Goal: Communication & Community: Answer question/provide support

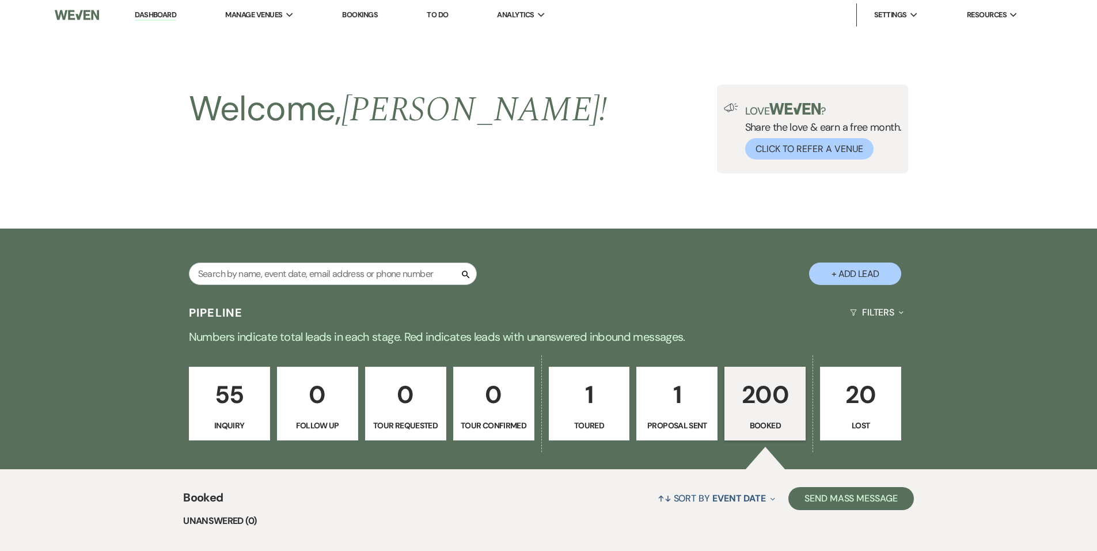
click at [287, 234] on div "Search + Add Lead" at bounding box center [548, 264] width 829 height 60
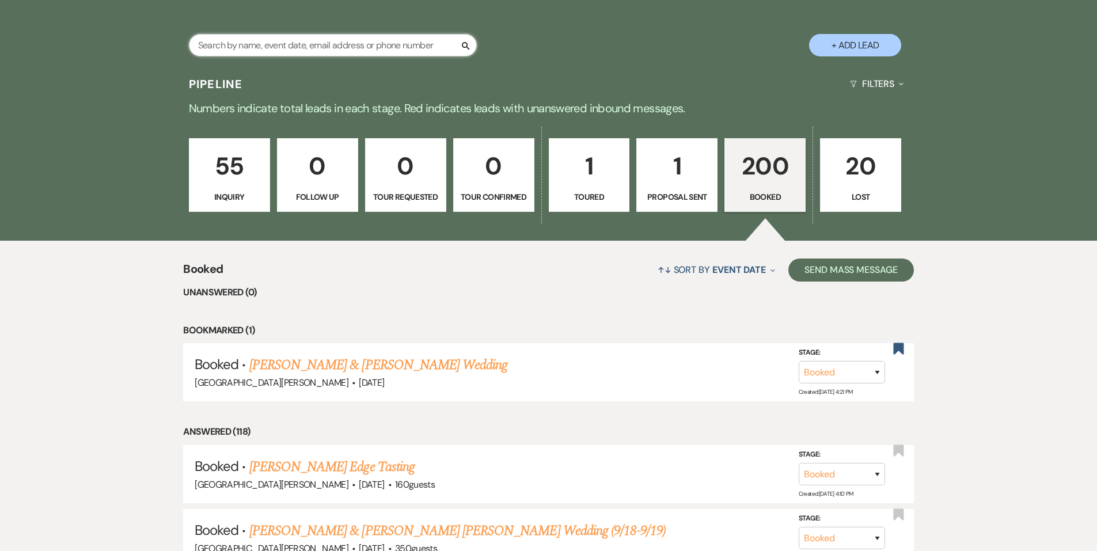
scroll to position [229, 0]
click at [295, 47] on input "text" at bounding box center [333, 45] width 288 height 22
type input "megan"
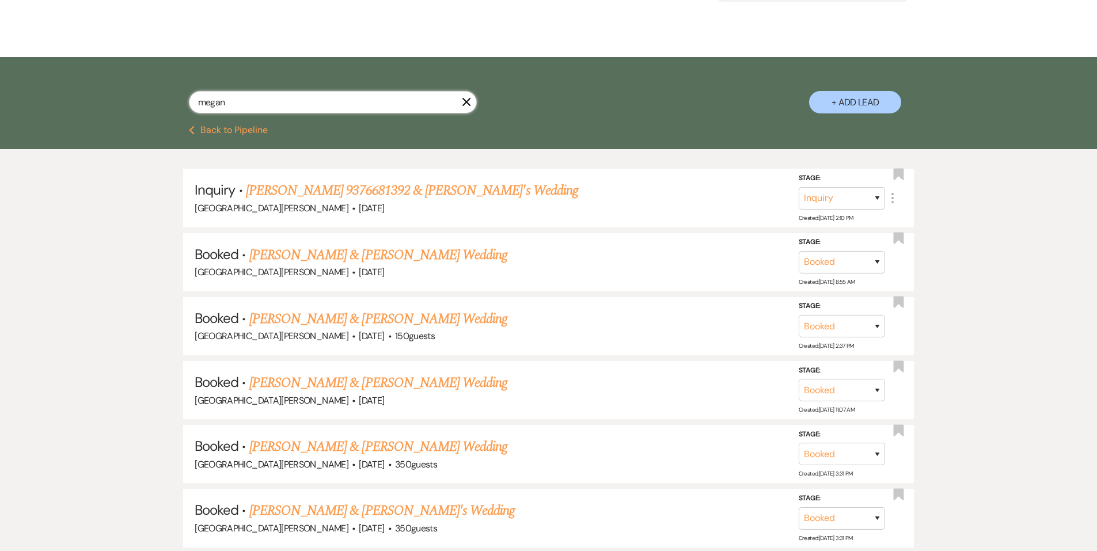
scroll to position [230, 0]
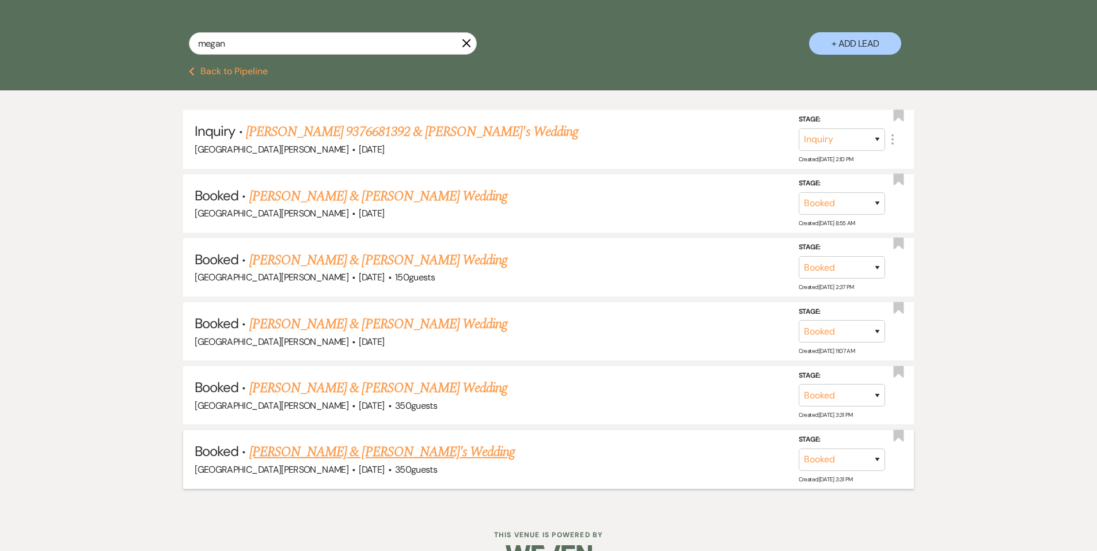
click at [355, 456] on link "[PERSON_NAME] & [PERSON_NAME]'s Wedding" at bounding box center [382, 452] width 266 height 21
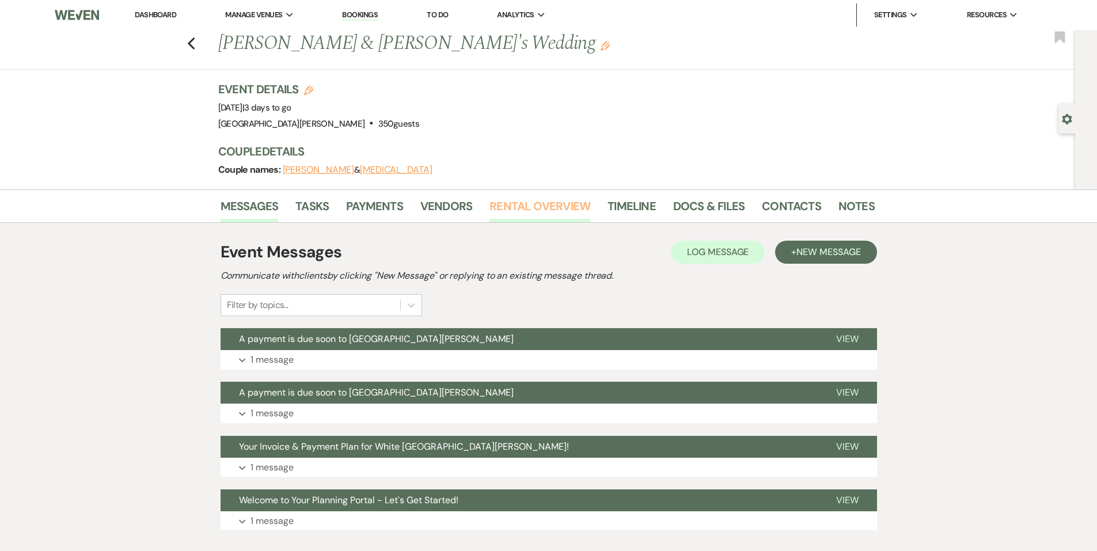
click at [504, 217] on link "Rental Overview" at bounding box center [539, 209] width 101 height 25
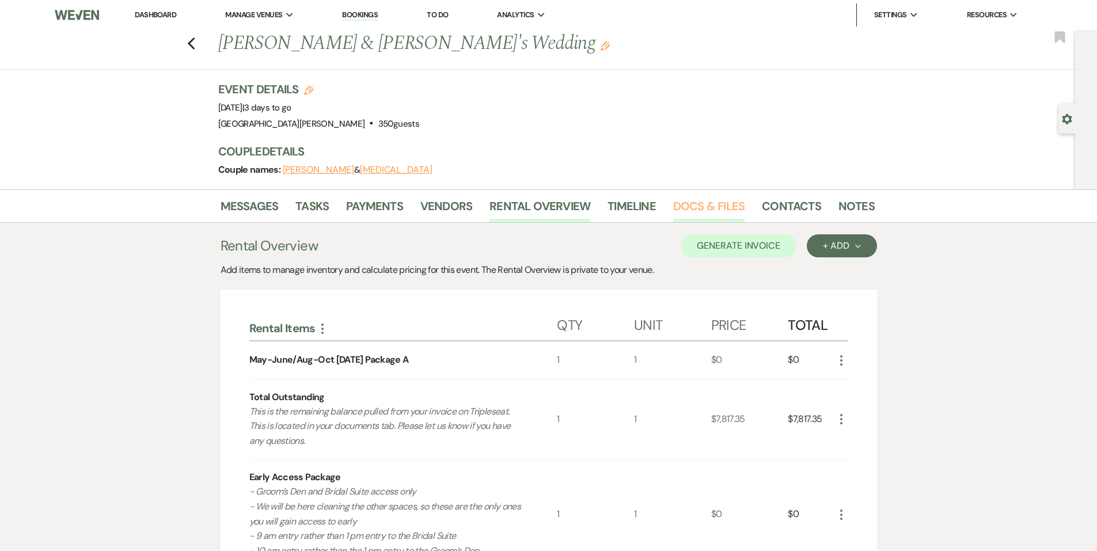
click at [686, 209] on link "Docs & Files" at bounding box center [708, 209] width 71 height 25
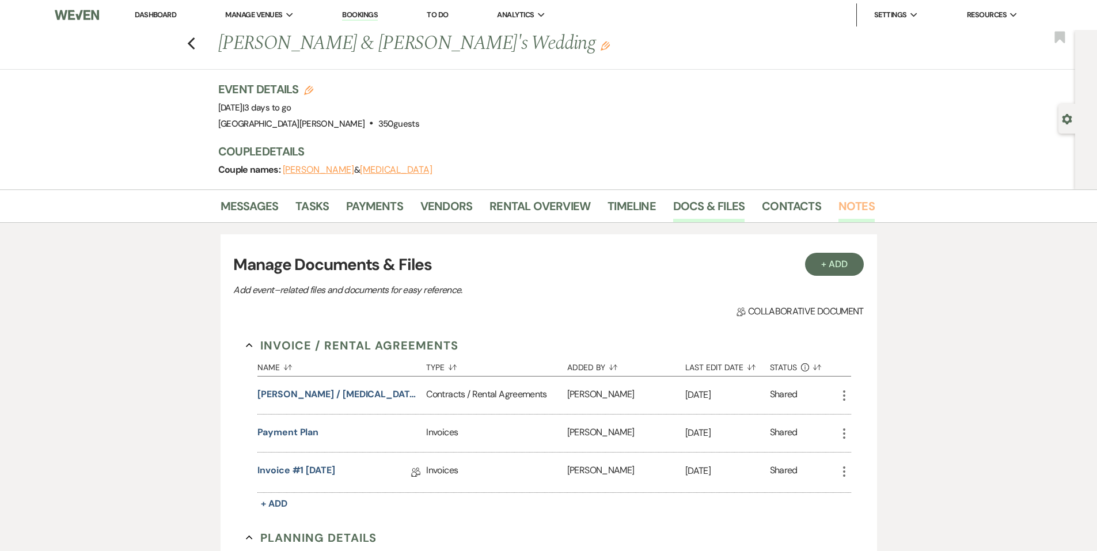
click at [859, 202] on link "Notes" at bounding box center [856, 209] width 36 height 25
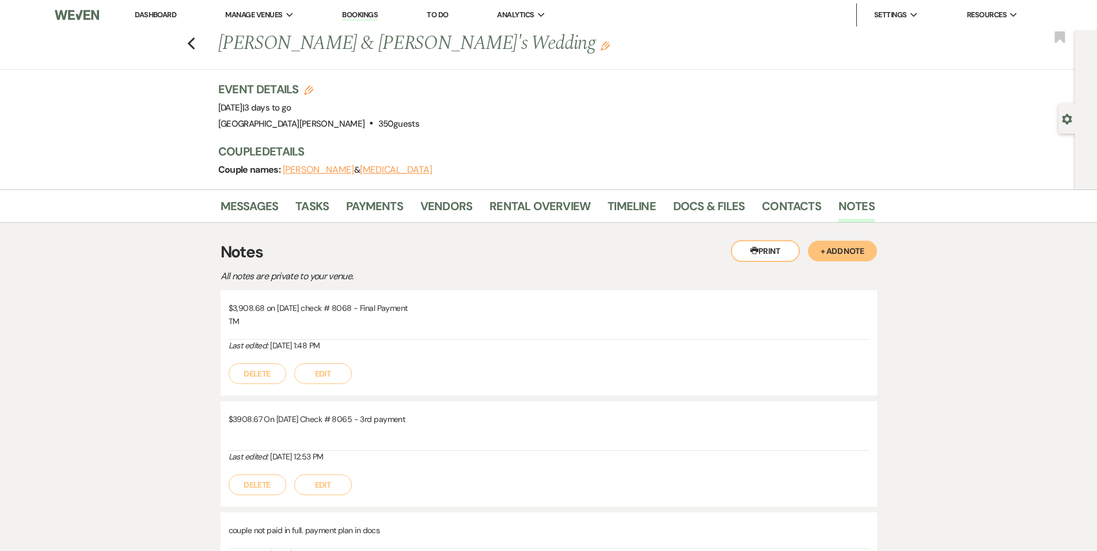
click at [857, 256] on button "+ Add Note" at bounding box center [842, 251] width 69 height 21
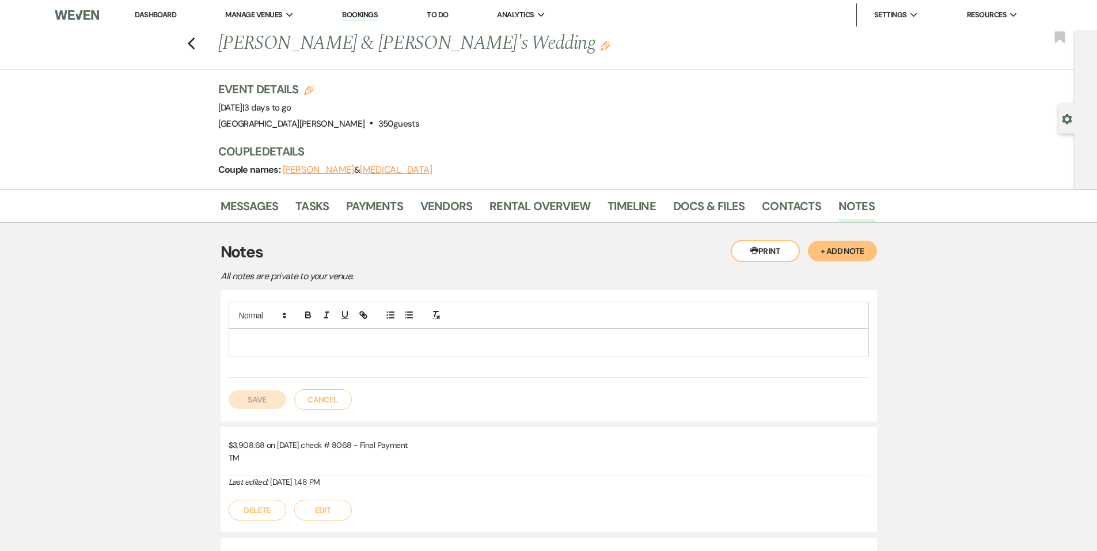
click at [393, 343] on p at bounding box center [549, 342] width 622 height 13
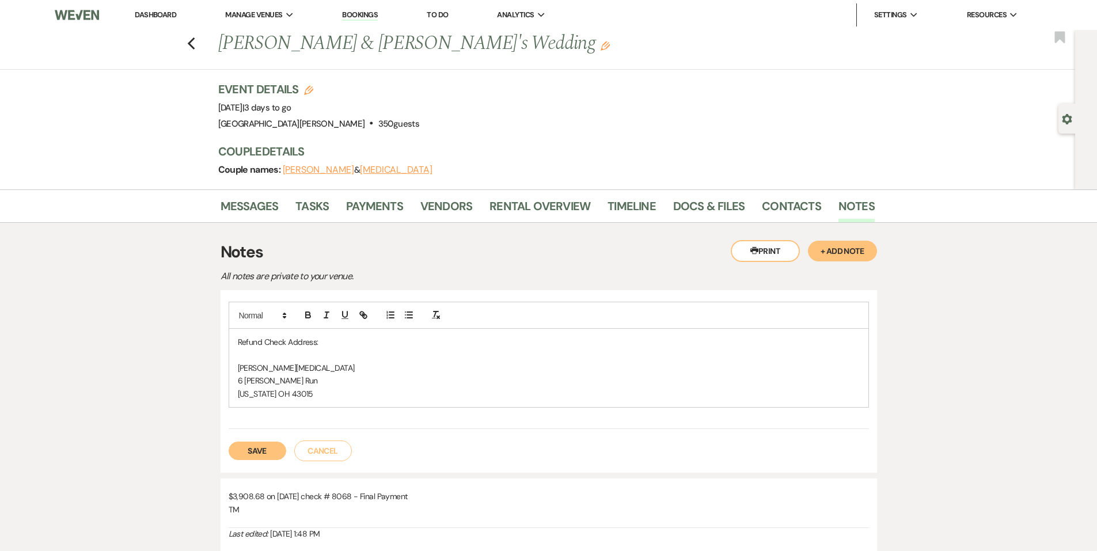
click at [260, 446] on button "Save" at bounding box center [258, 451] width 58 height 18
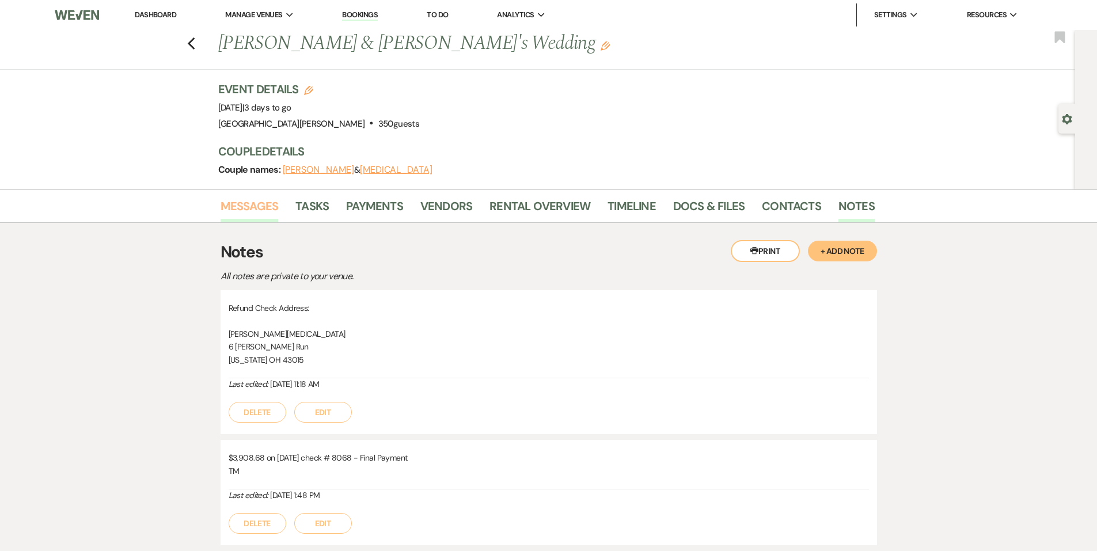
click at [252, 202] on link "Messages" at bounding box center [250, 209] width 58 height 25
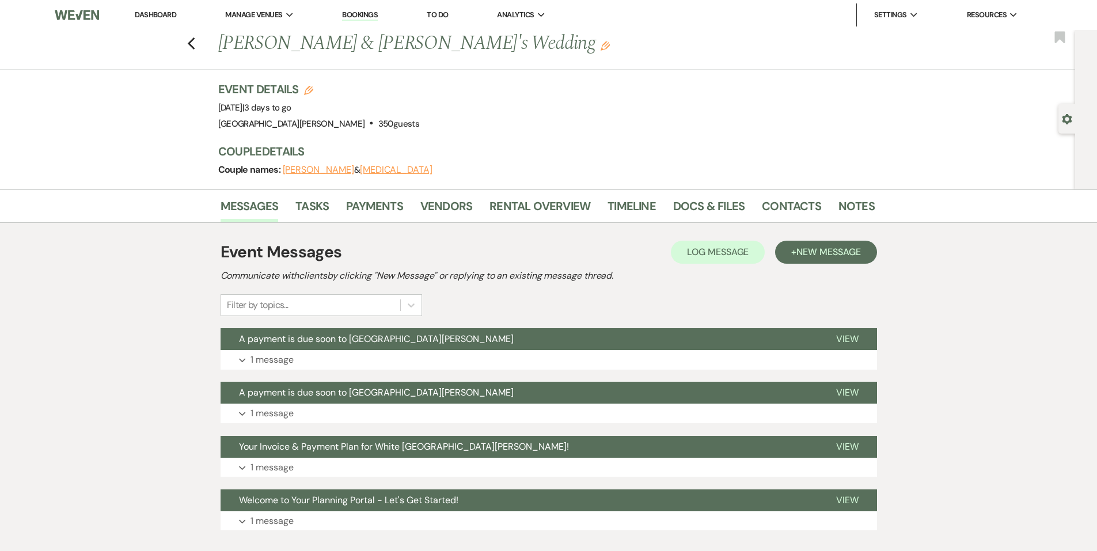
click at [158, 13] on link "Dashboard" at bounding box center [155, 15] width 41 height 10
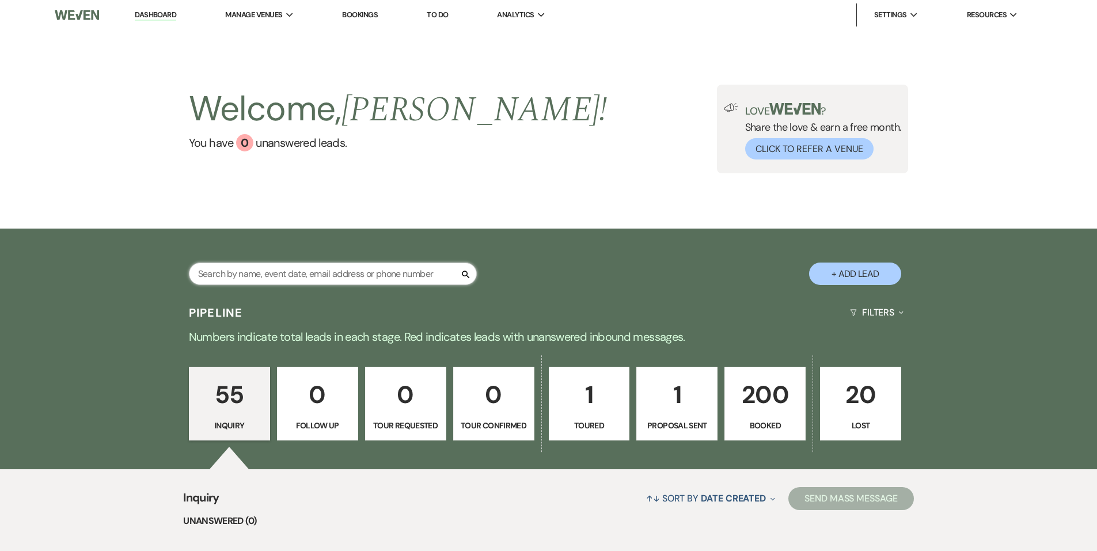
click at [280, 271] on input "text" at bounding box center [333, 274] width 288 height 22
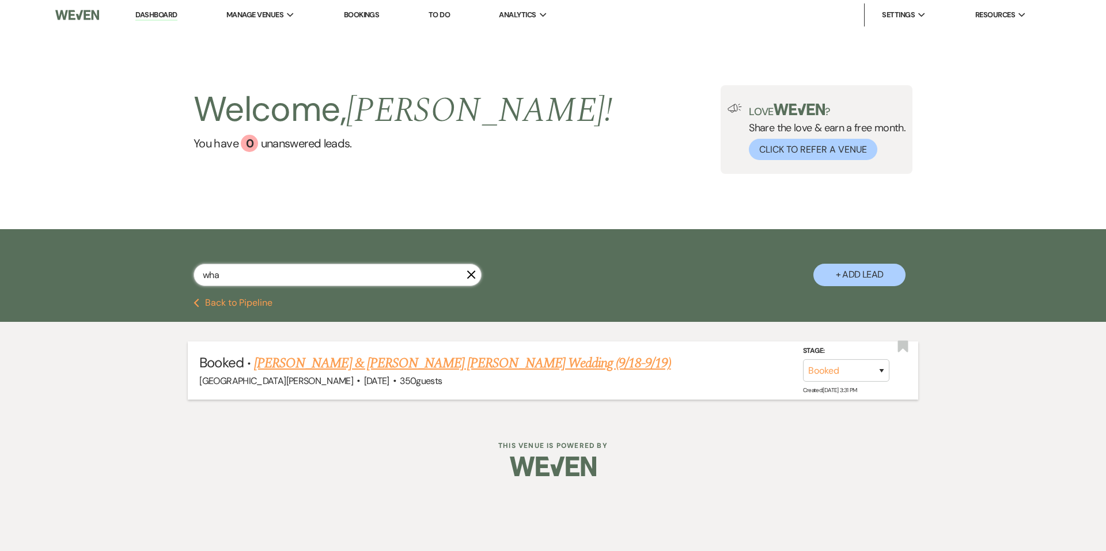
type input "wha"
click at [309, 362] on link "[PERSON_NAME] & [PERSON_NAME] [PERSON_NAME] Wedding (9/18-9/19)" at bounding box center [462, 363] width 417 height 21
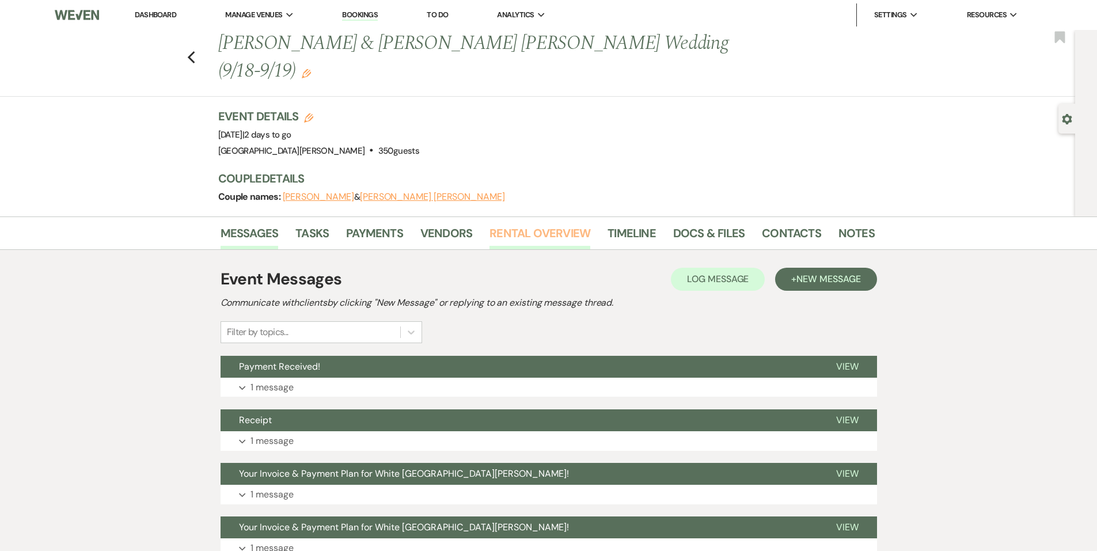
click at [556, 224] on link "Rental Overview" at bounding box center [539, 236] width 101 height 25
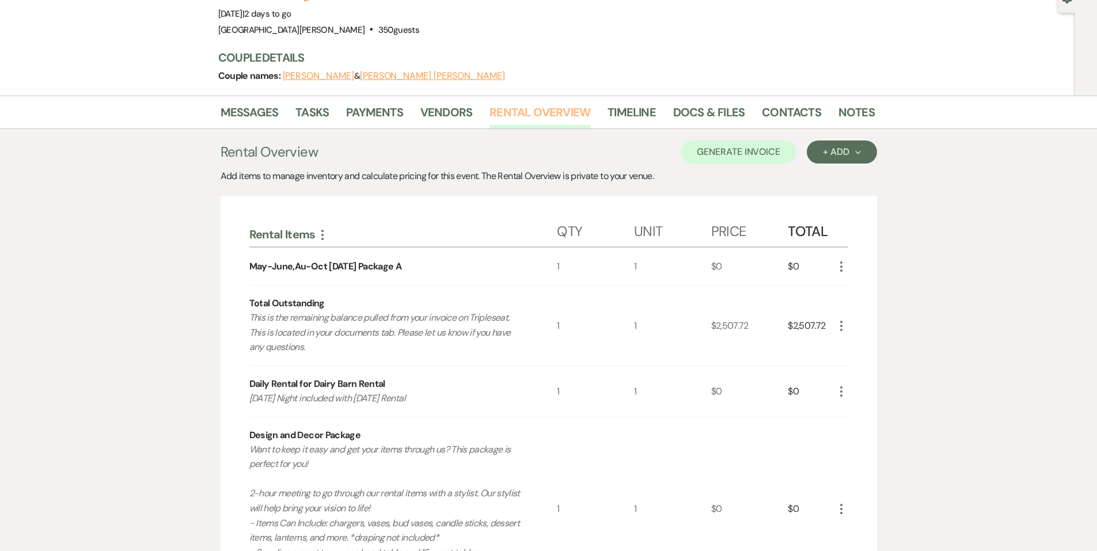
scroll to position [115, 0]
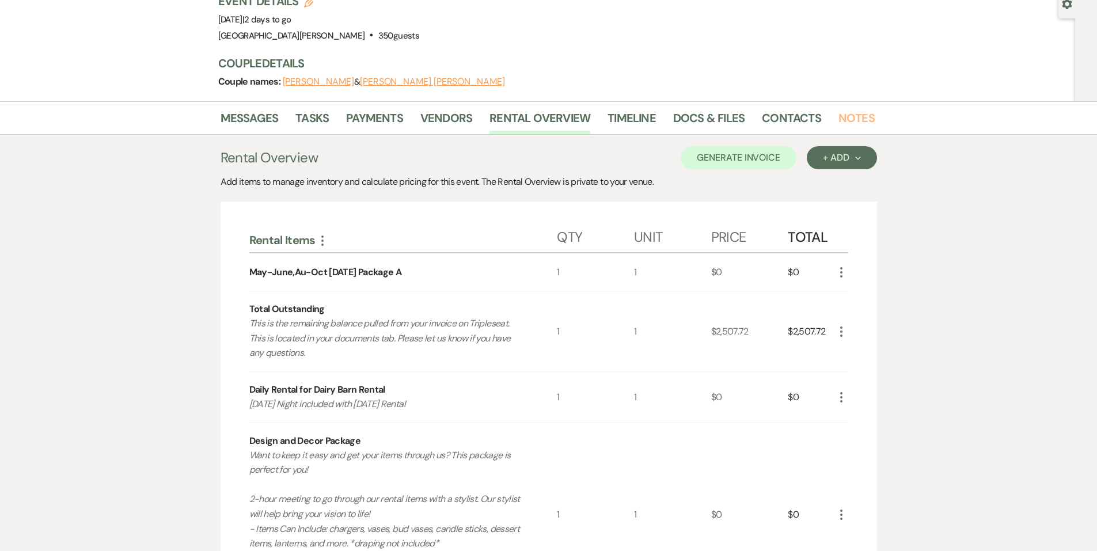
click at [860, 109] on link "Notes" at bounding box center [856, 121] width 36 height 25
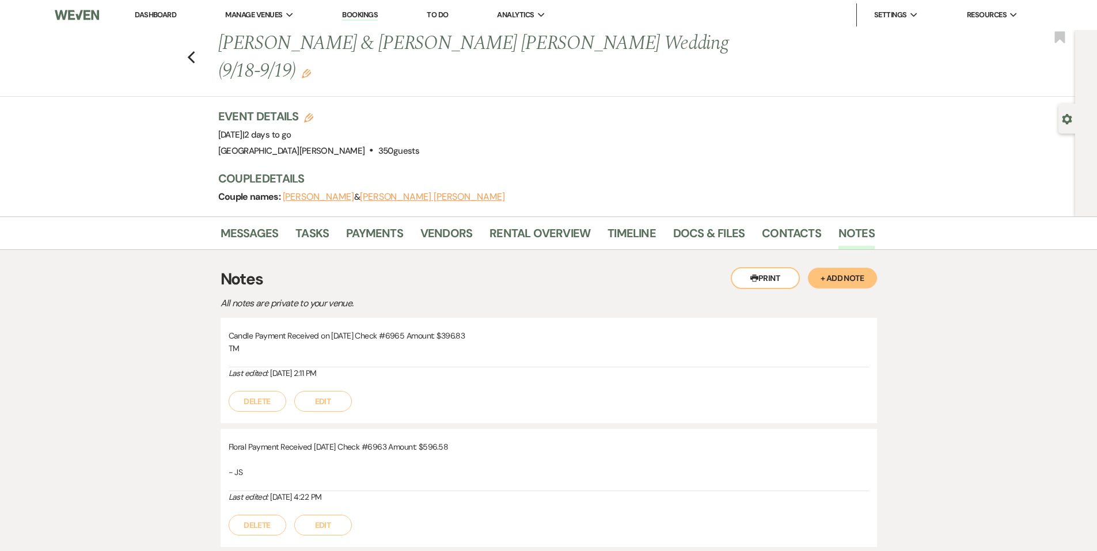
click at [843, 268] on button "+ Add Note" at bounding box center [842, 278] width 69 height 21
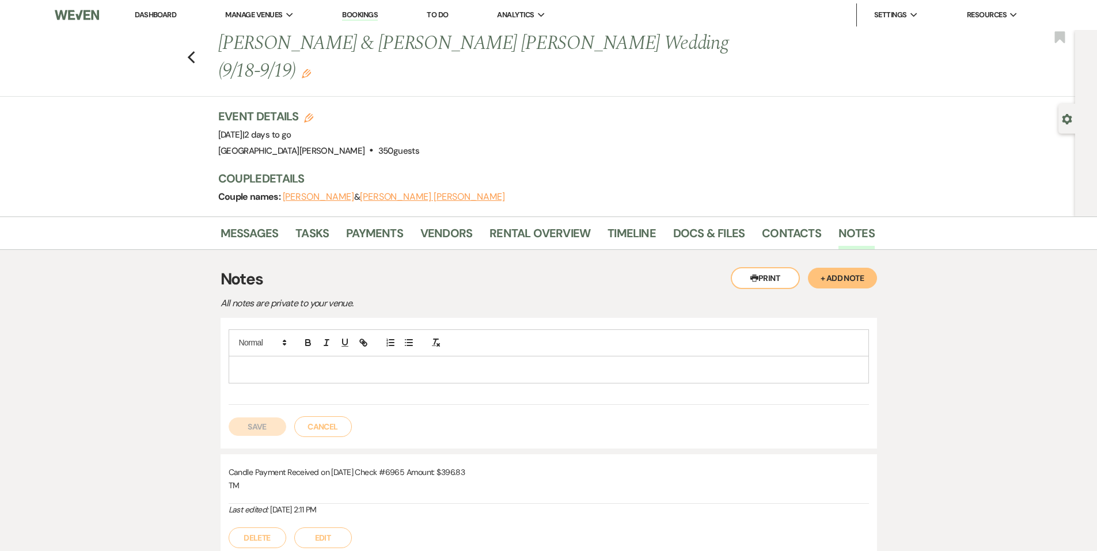
click at [362, 363] on p at bounding box center [549, 369] width 622 height 13
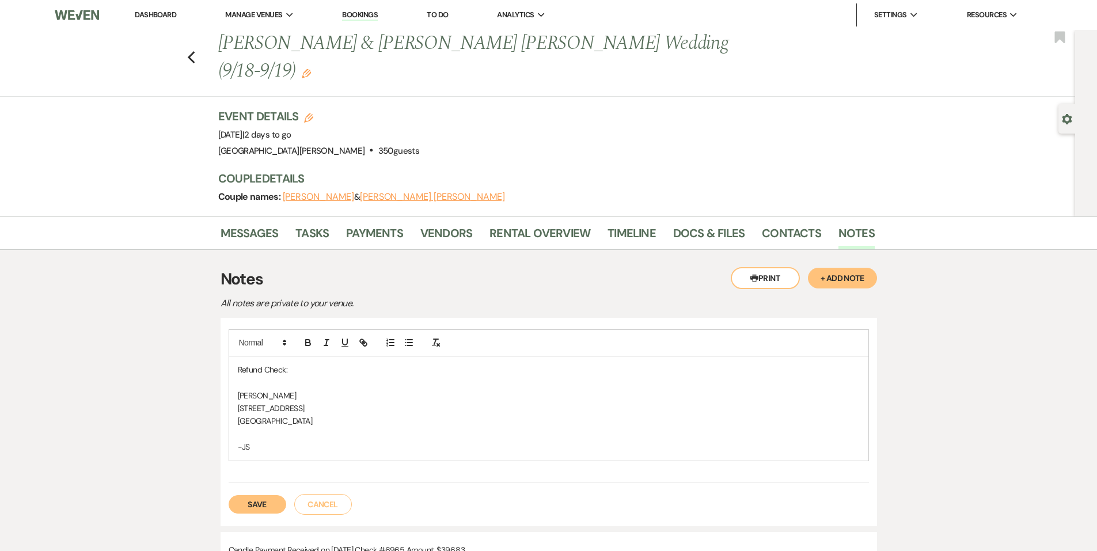
click at [243, 492] on div "Refund Check: [PERSON_NAME] [STREET_ADDRESS] -JS Save Cancel" at bounding box center [549, 422] width 657 height 208
click at [249, 495] on button "Save" at bounding box center [258, 504] width 58 height 18
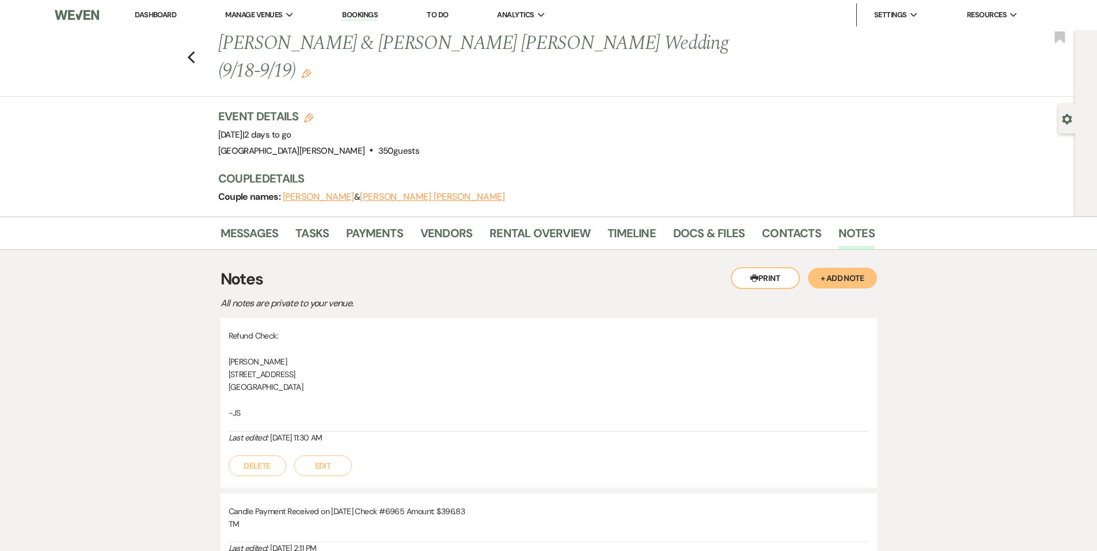
click at [166, 7] on li "Dashboard" at bounding box center [155, 14] width 53 height 23
click at [169, 13] on link "Dashboard" at bounding box center [155, 15] width 41 height 10
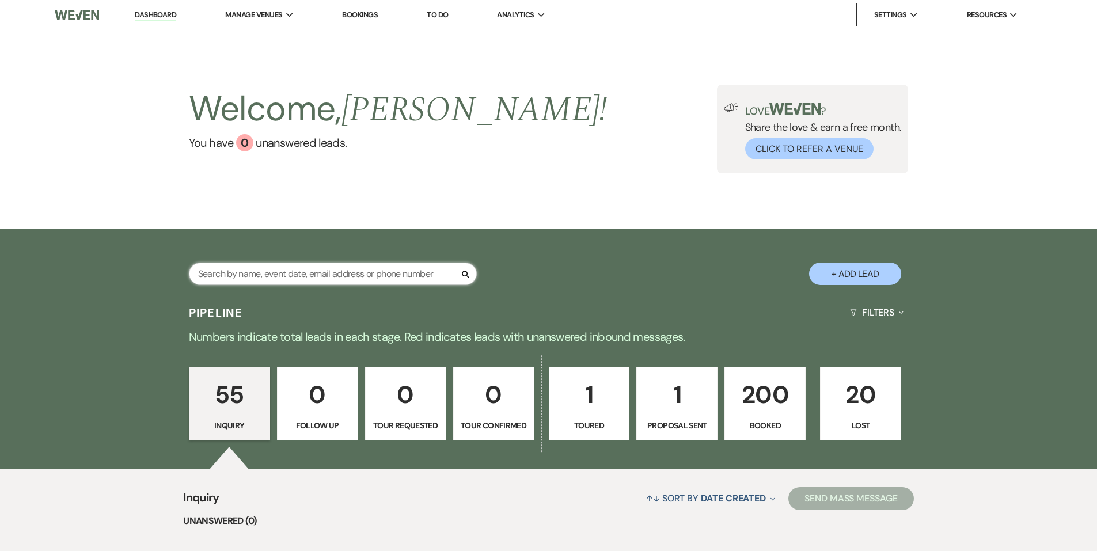
click at [287, 274] on input "text" at bounding box center [333, 274] width 288 height 22
type input "fr"
select select "8"
select select "5"
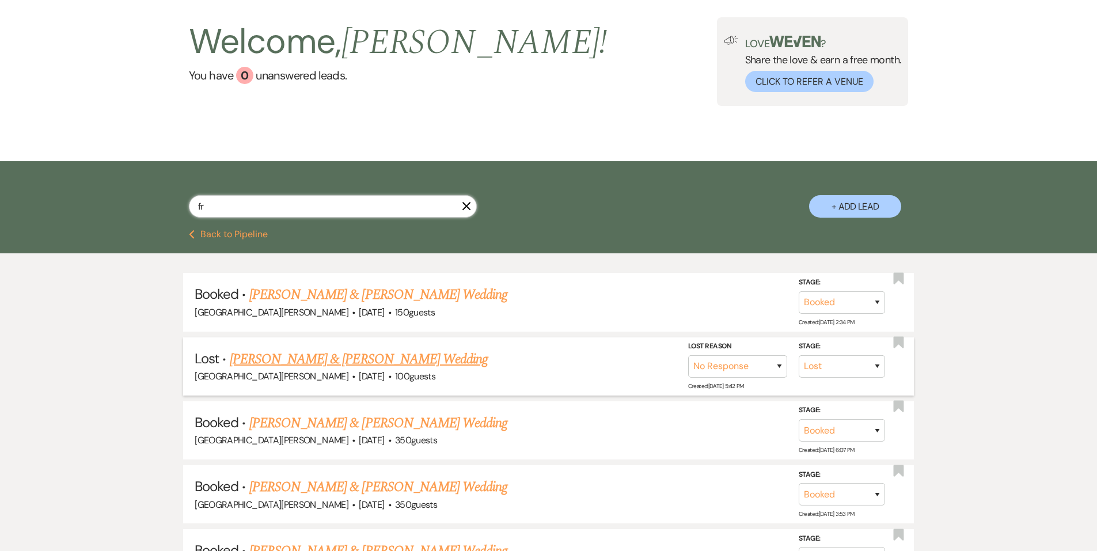
scroll to position [173, 0]
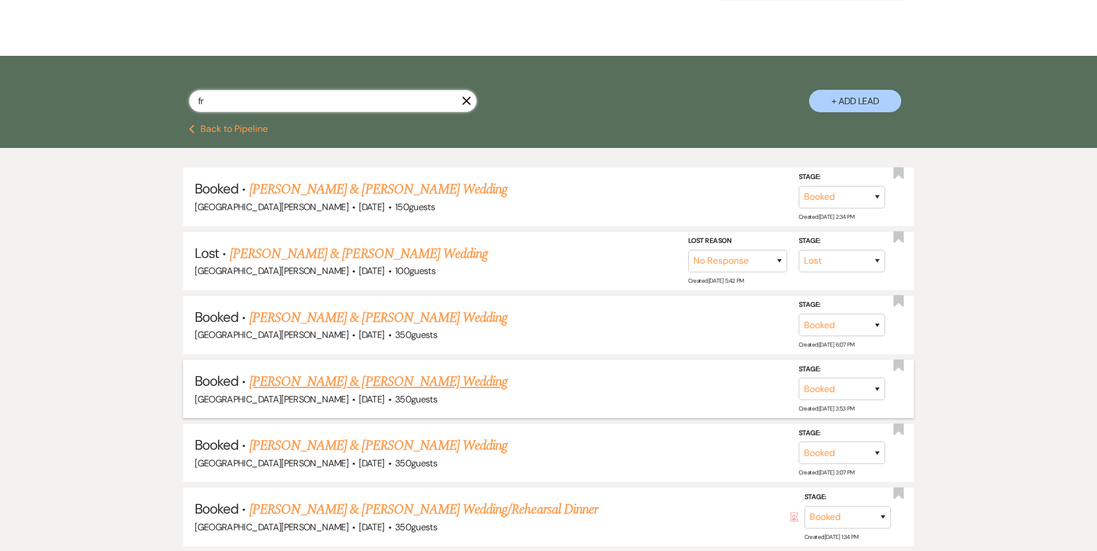
type input "fr"
click at [316, 382] on link "[PERSON_NAME] & [PERSON_NAME] Wedding" at bounding box center [378, 381] width 258 height 21
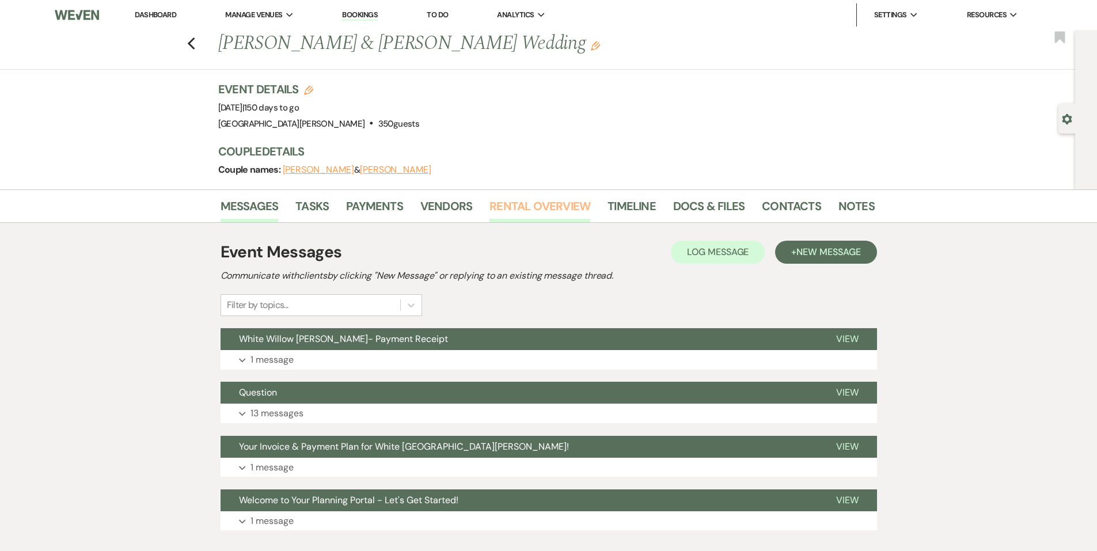
click at [561, 207] on link "Rental Overview" at bounding box center [539, 209] width 101 height 25
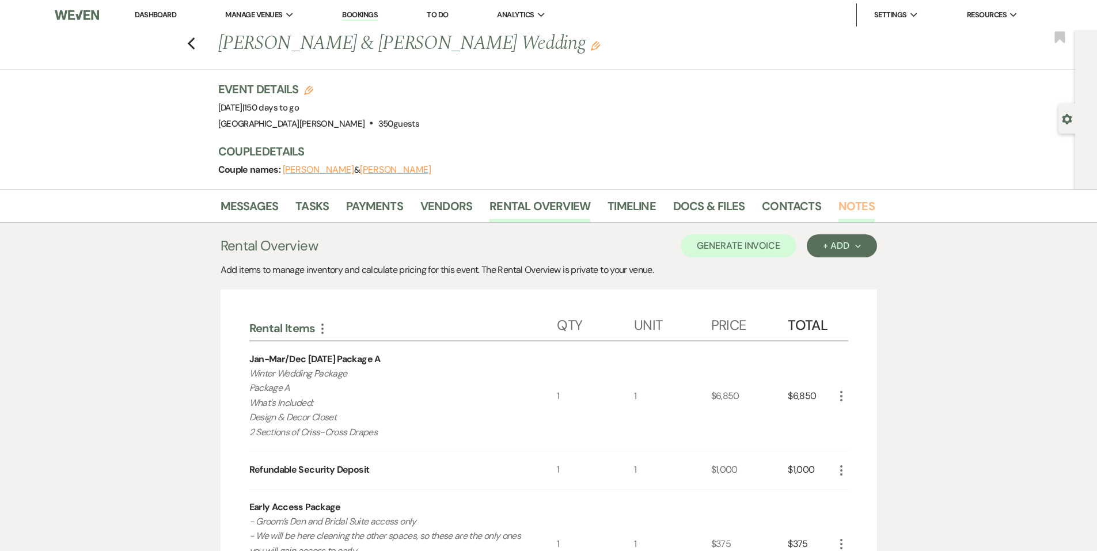
click at [867, 198] on link "Notes" at bounding box center [856, 209] width 36 height 25
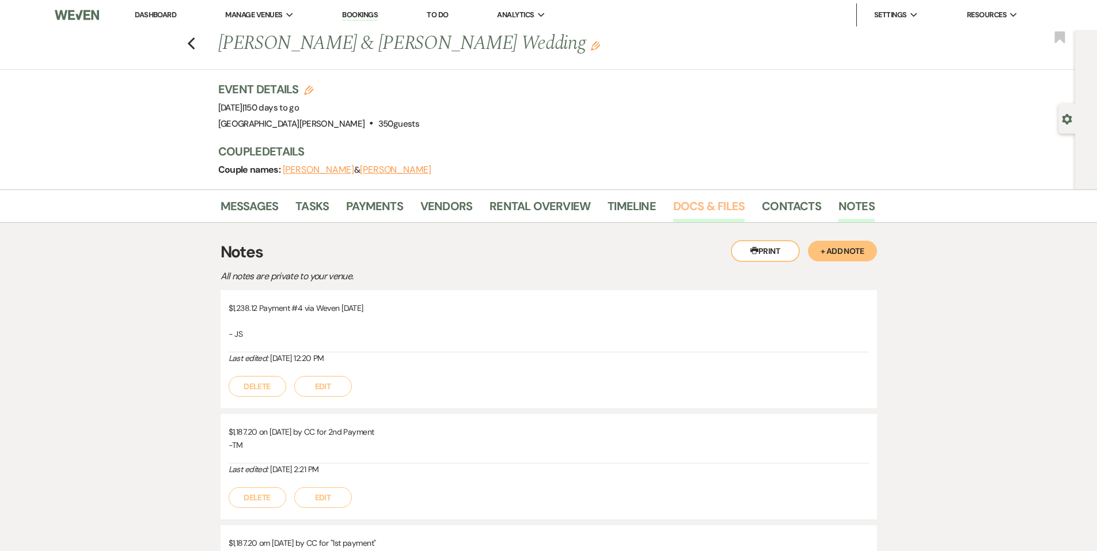
click at [717, 219] on link "Docs & Files" at bounding box center [708, 209] width 71 height 25
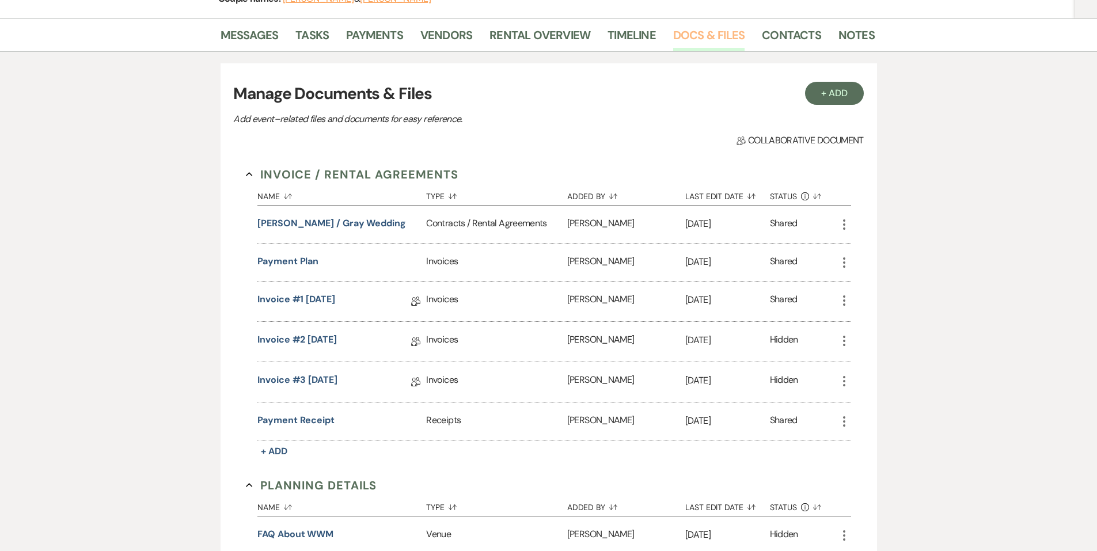
scroll to position [29, 0]
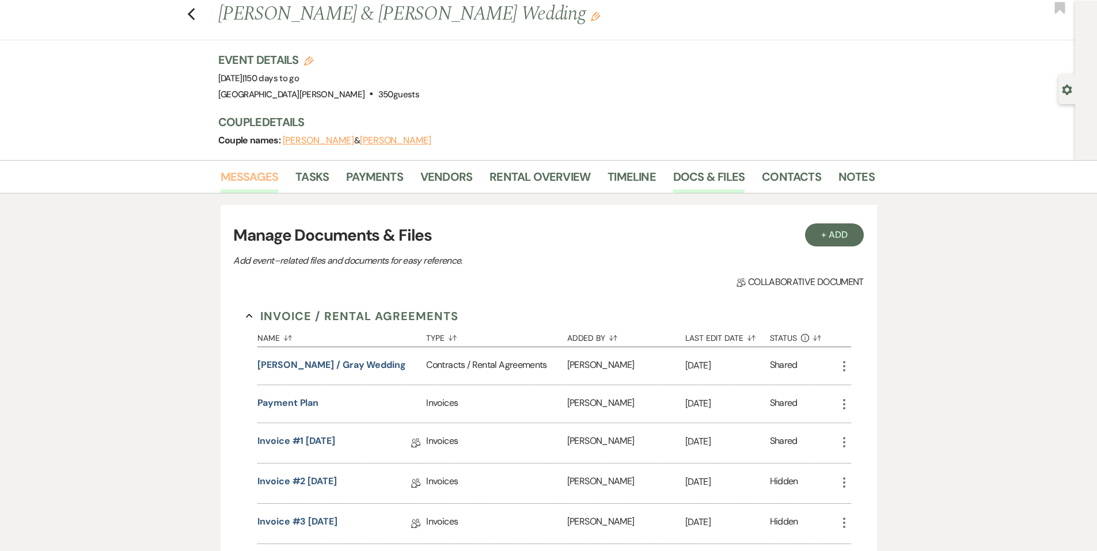
click at [248, 179] on link "Messages" at bounding box center [250, 180] width 58 height 25
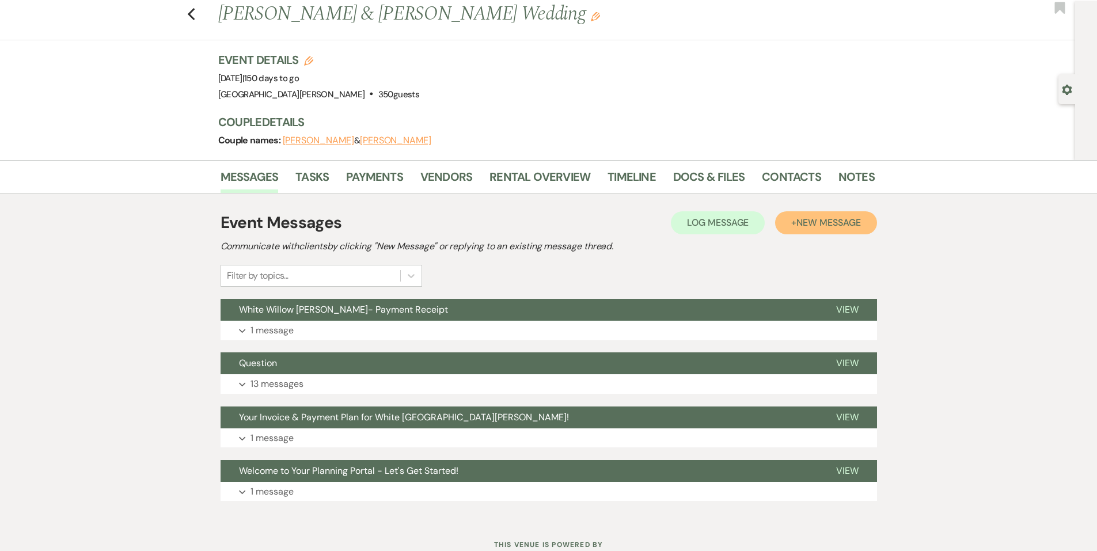
click at [814, 225] on span "New Message" at bounding box center [828, 223] width 64 height 12
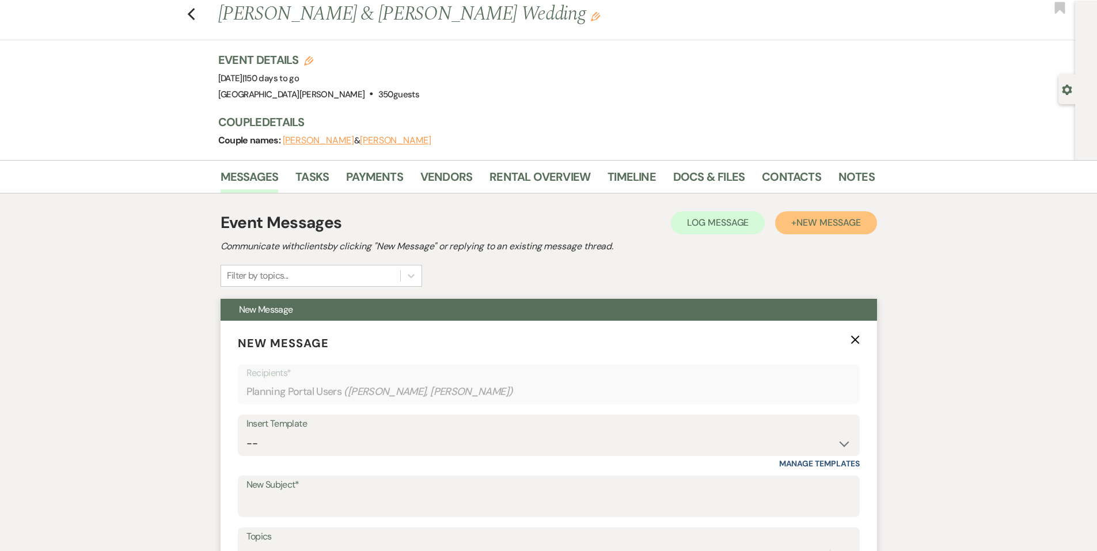
scroll to position [260, 0]
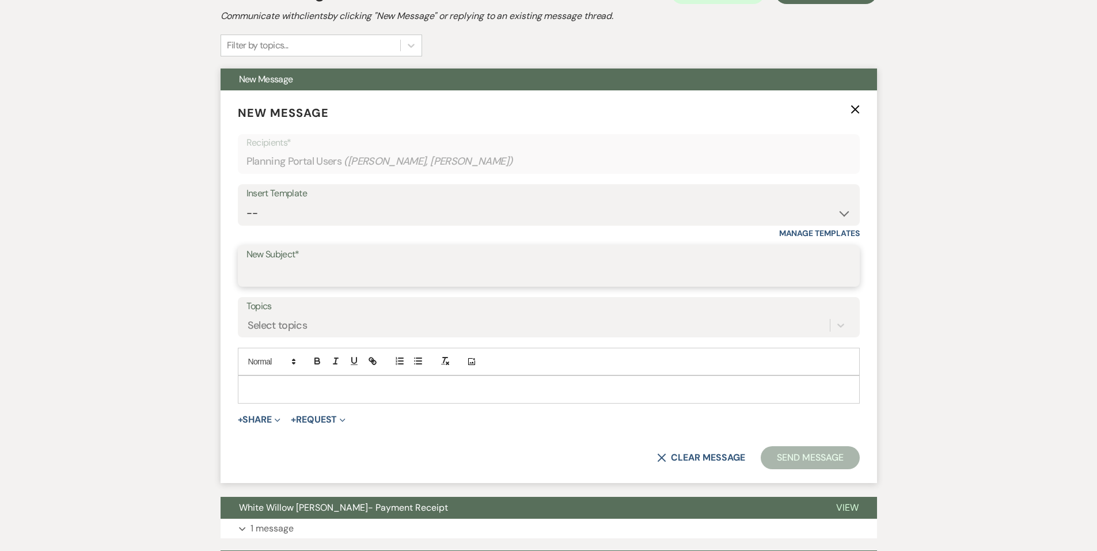
click at [327, 279] on input "New Subject*" at bounding box center [548, 274] width 605 height 22
click at [401, 278] on input "What's Included in my Package? Form" at bounding box center [548, 274] width 605 height 22
click at [244, 270] on div "New Subject* What's Included in my Package?" Form" at bounding box center [549, 265] width 622 height 41
click at [250, 270] on input "What's Included in my Package?" Form" at bounding box center [548, 274] width 605 height 22
type input ""What's Included in my Package?" Form"
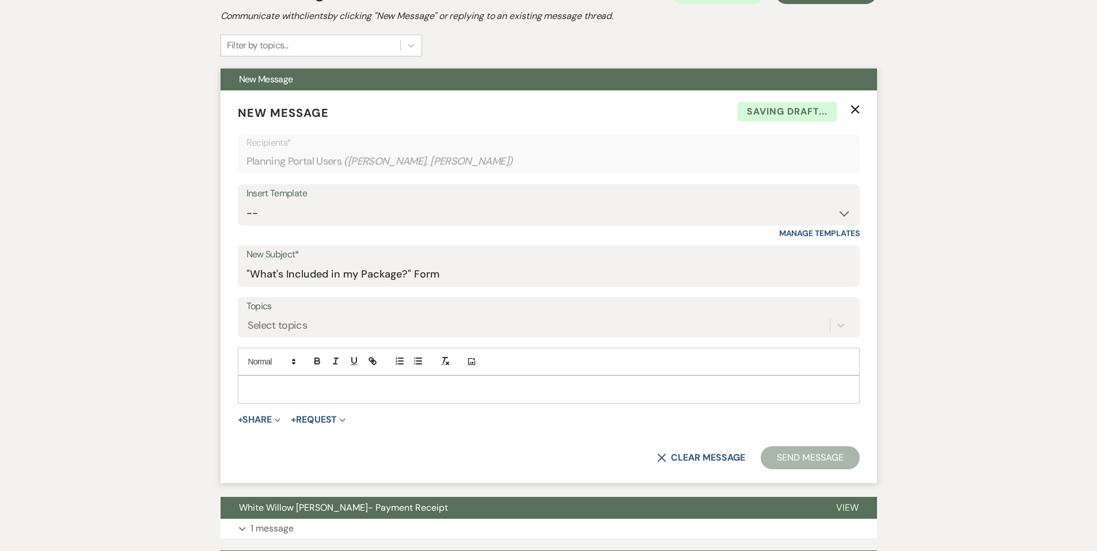
click at [301, 391] on p at bounding box center [549, 389] width 604 height 13
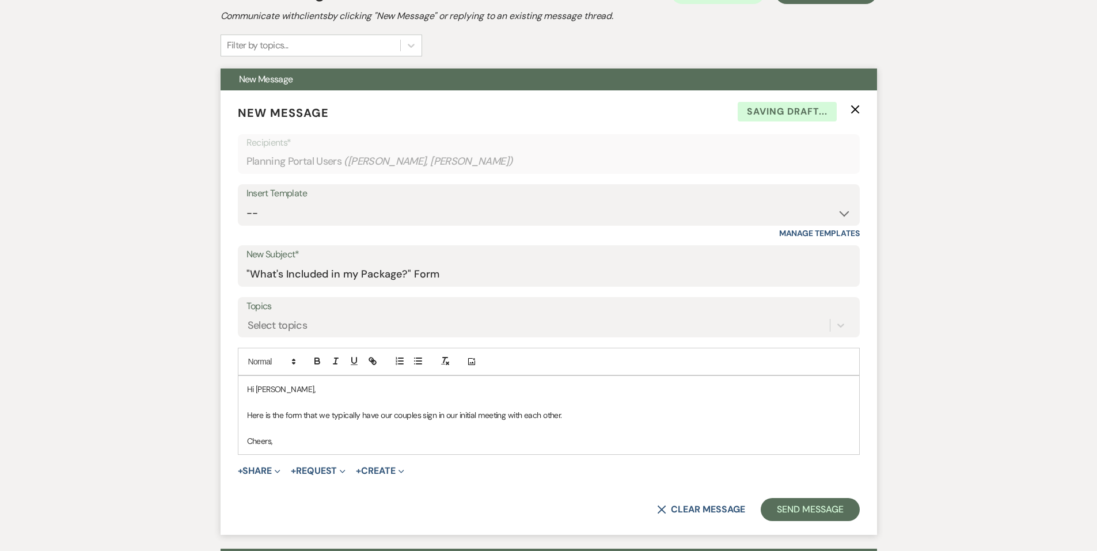
click at [265, 469] on button "+ Share Expand" at bounding box center [259, 470] width 43 height 9
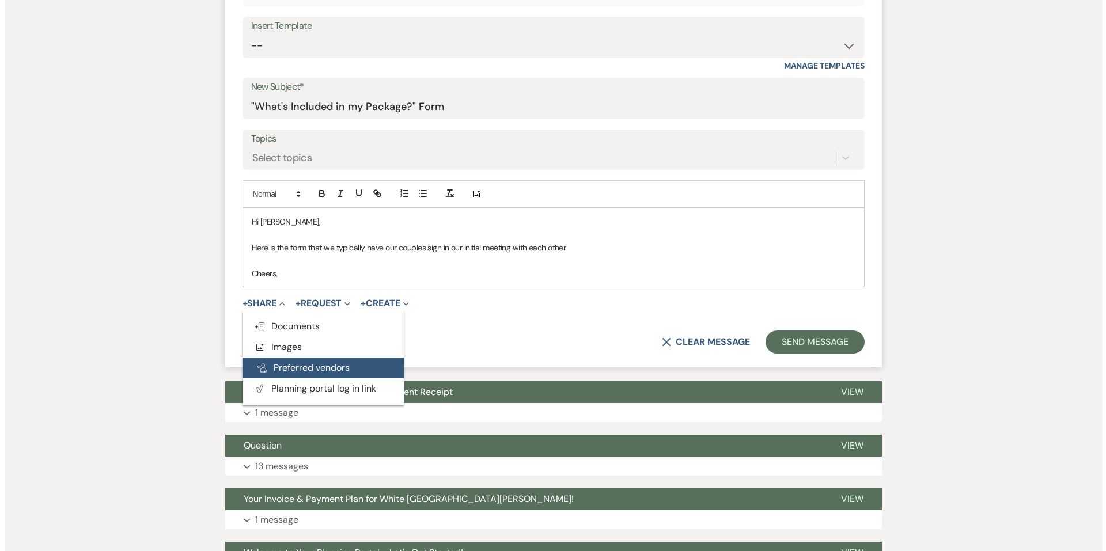
scroll to position [432, 0]
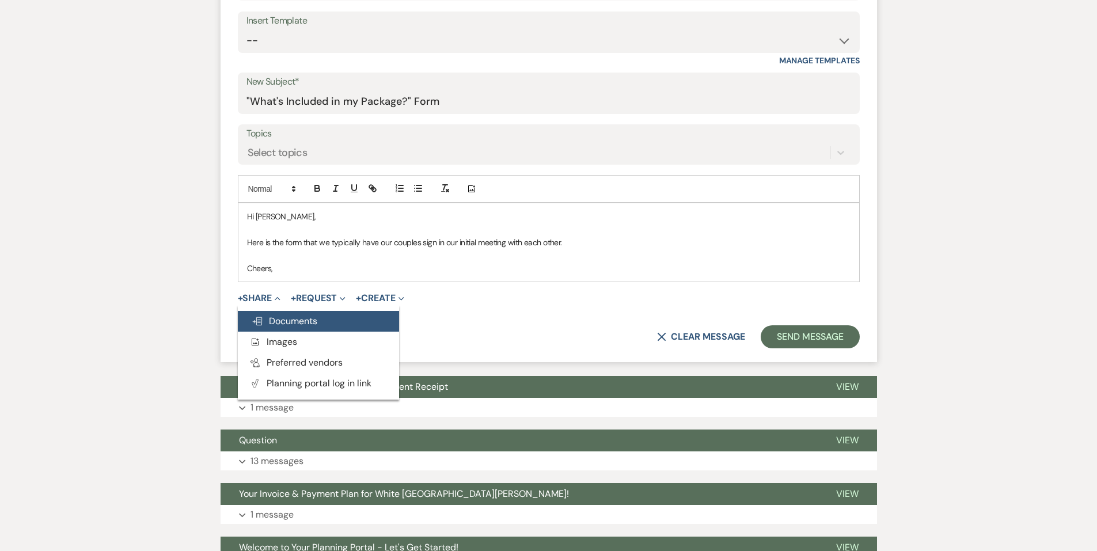
click at [287, 318] on span "Doc Upload Documents" at bounding box center [285, 321] width 66 height 12
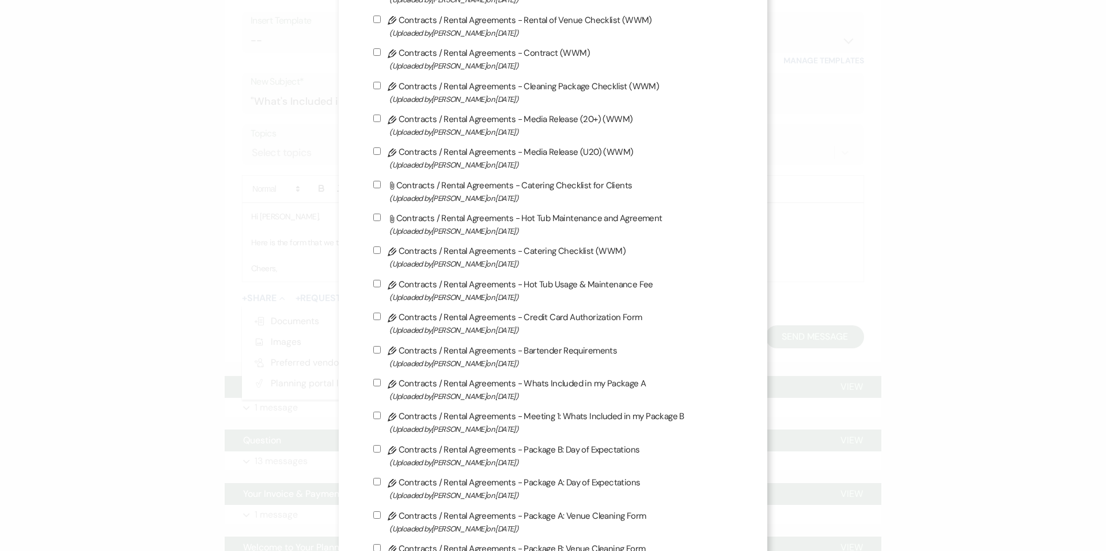
scroll to position [346, 0]
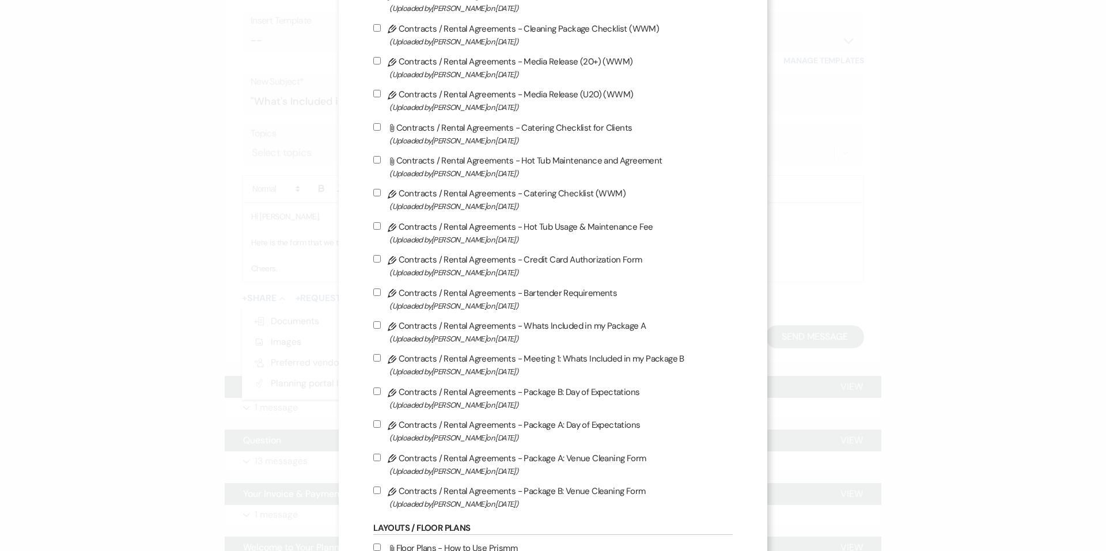
click at [374, 325] on input "Pencil Contracts / Rental Agreements - Whats Included in my Package A (Uploaded…" at bounding box center [376, 324] width 7 height 7
checkbox input "true"
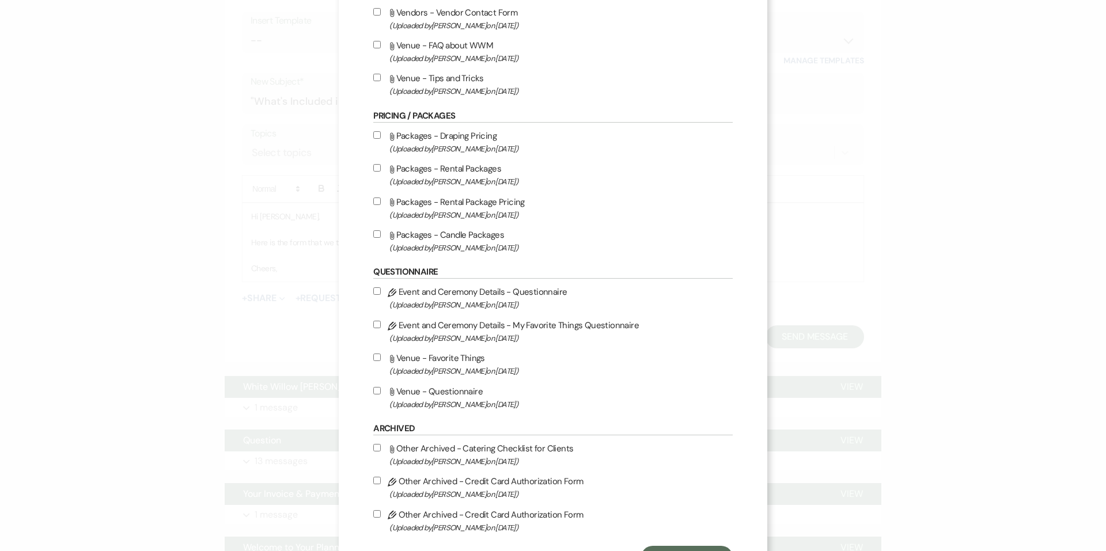
scroll to position [1346, 0]
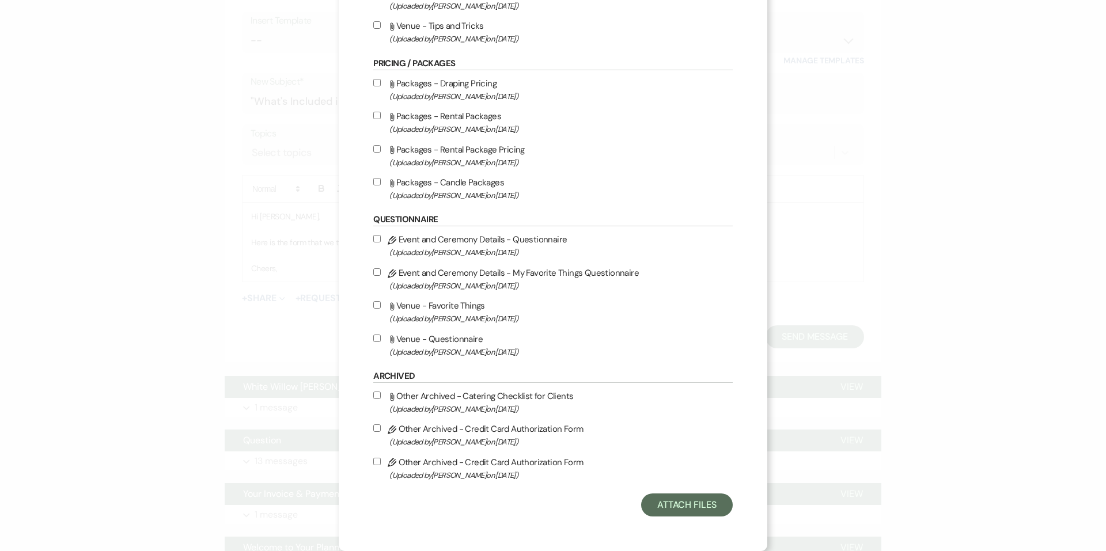
click at [674, 511] on button "Attach Files" at bounding box center [687, 505] width 92 height 23
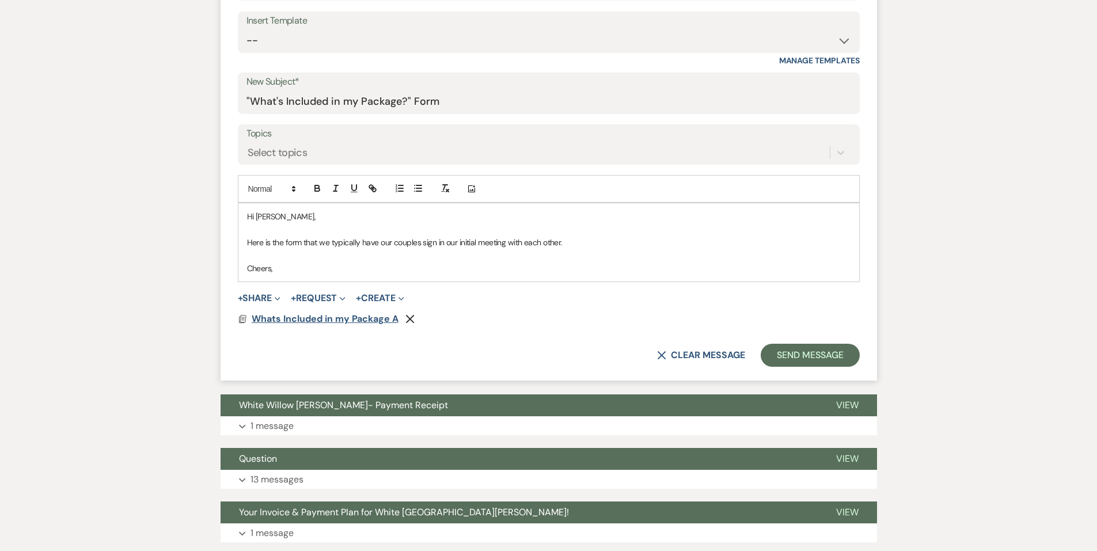
click at [296, 322] on span "Whats Included in my Package A" at bounding box center [325, 319] width 147 height 12
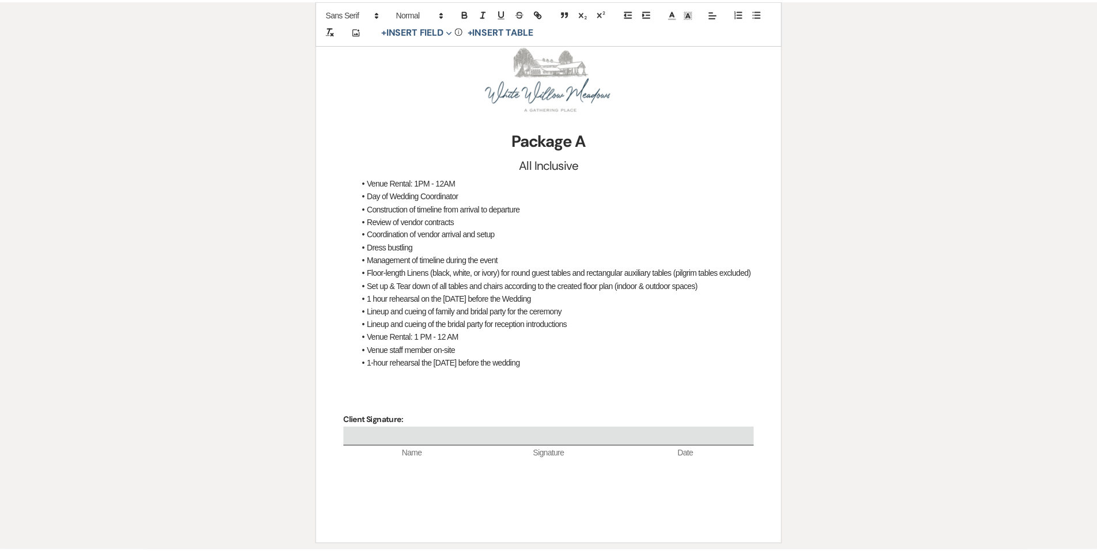
scroll to position [0, 0]
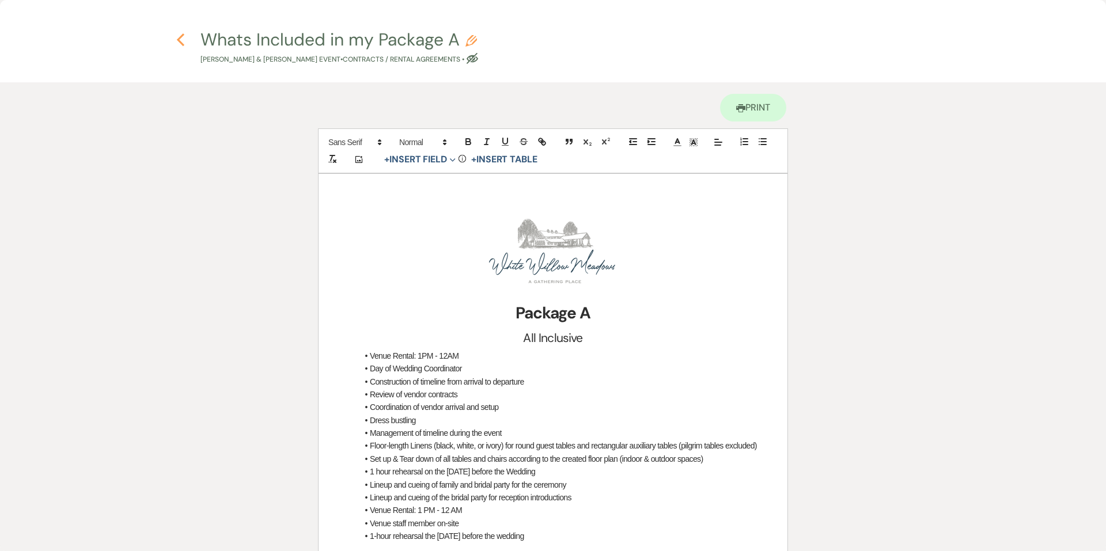
click at [183, 40] on icon "Previous" at bounding box center [180, 40] width 9 height 14
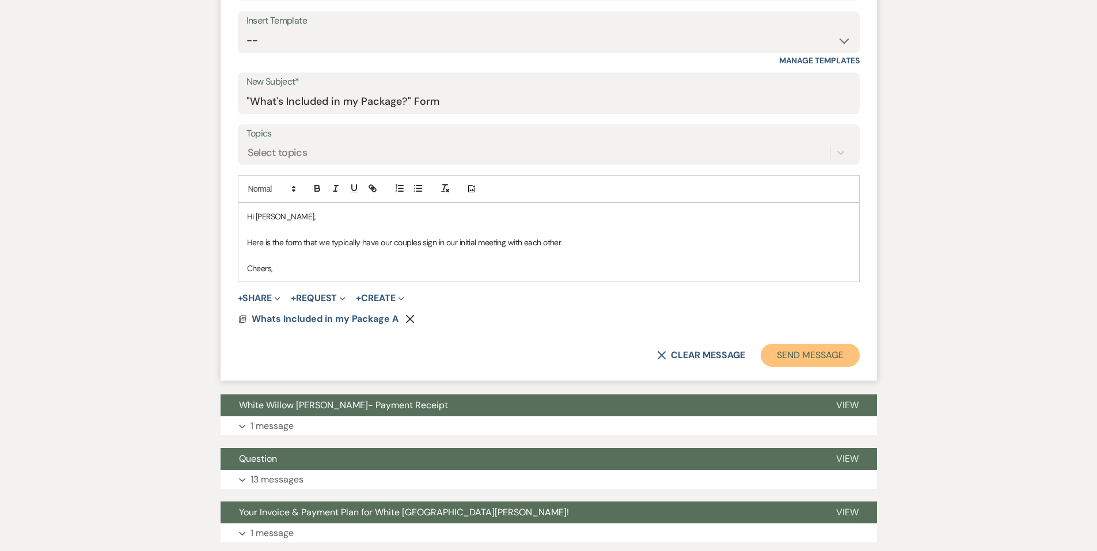
click at [834, 359] on button "Send Message" at bounding box center [810, 355] width 98 height 23
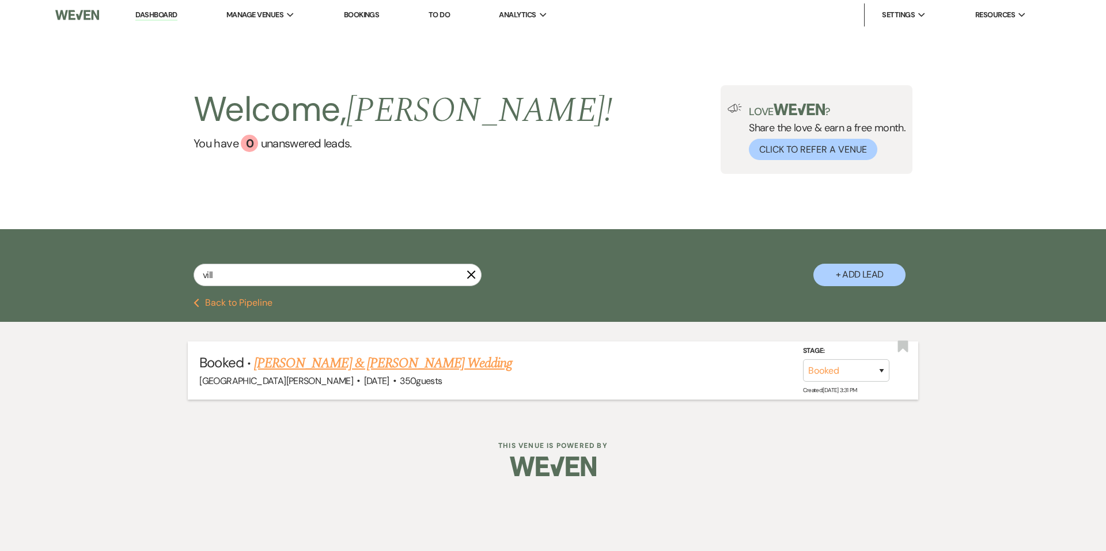
type input "vill"
click at [308, 358] on link "[PERSON_NAME] & [PERSON_NAME] Wedding" at bounding box center [383, 363] width 258 height 21
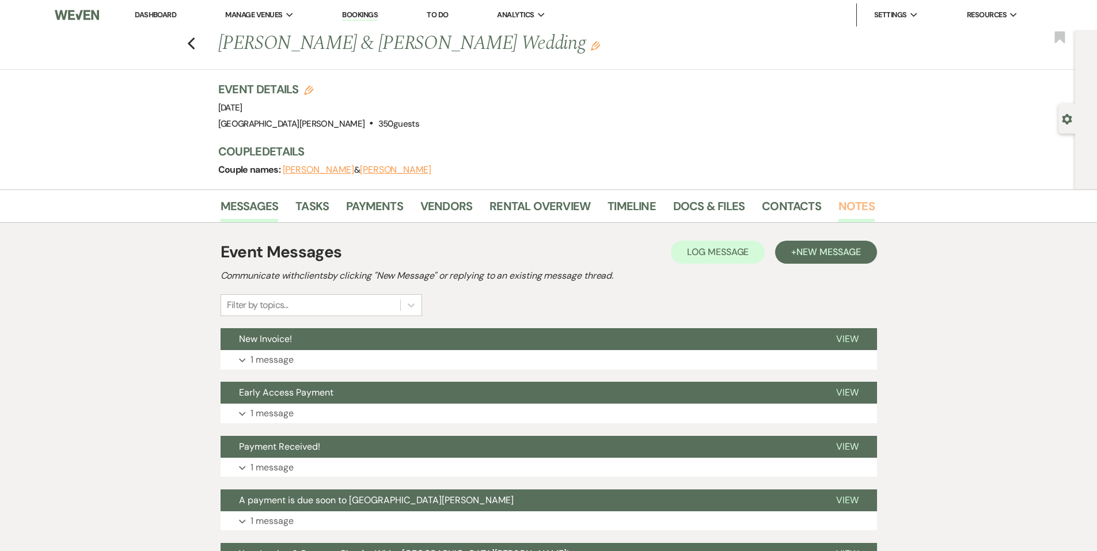
click at [838, 203] on link "Notes" at bounding box center [856, 209] width 36 height 25
